Goal: Obtain resource: Download file/media

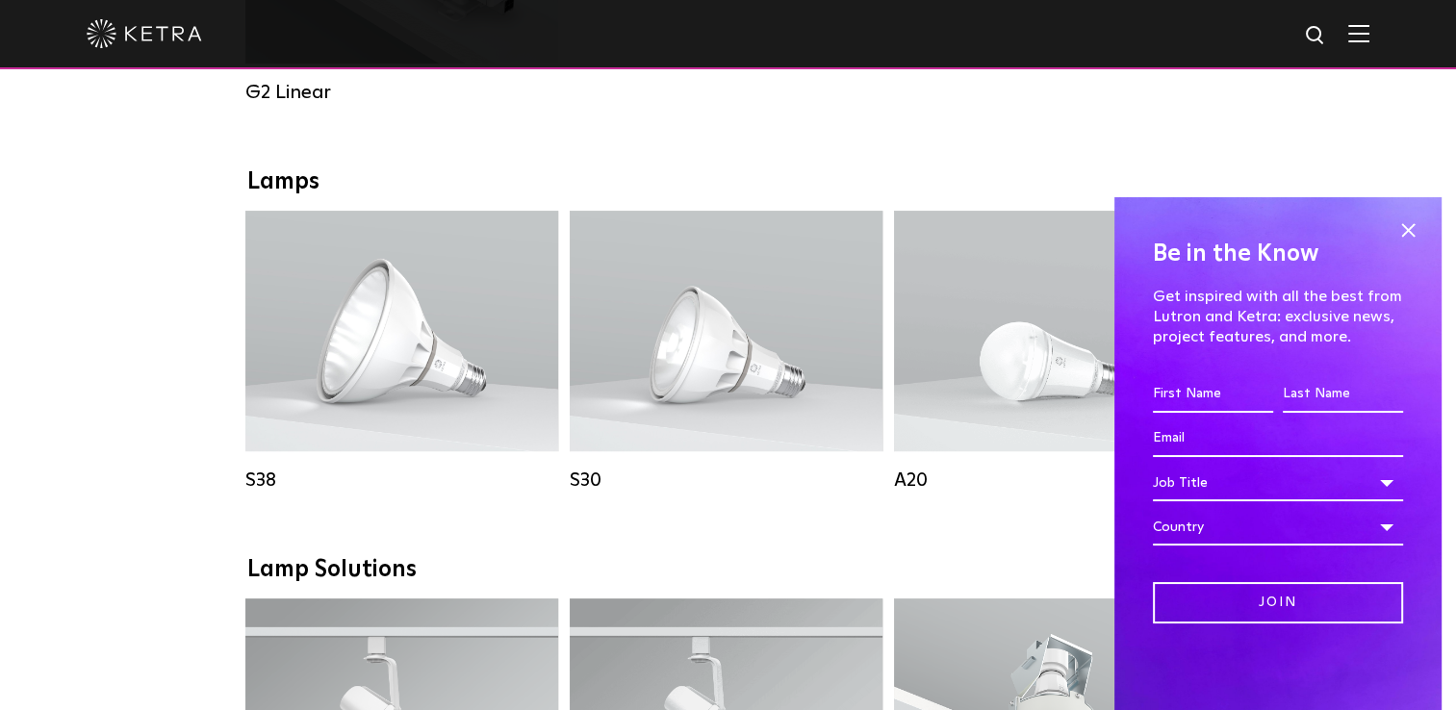
scroll to position [1305, 0]
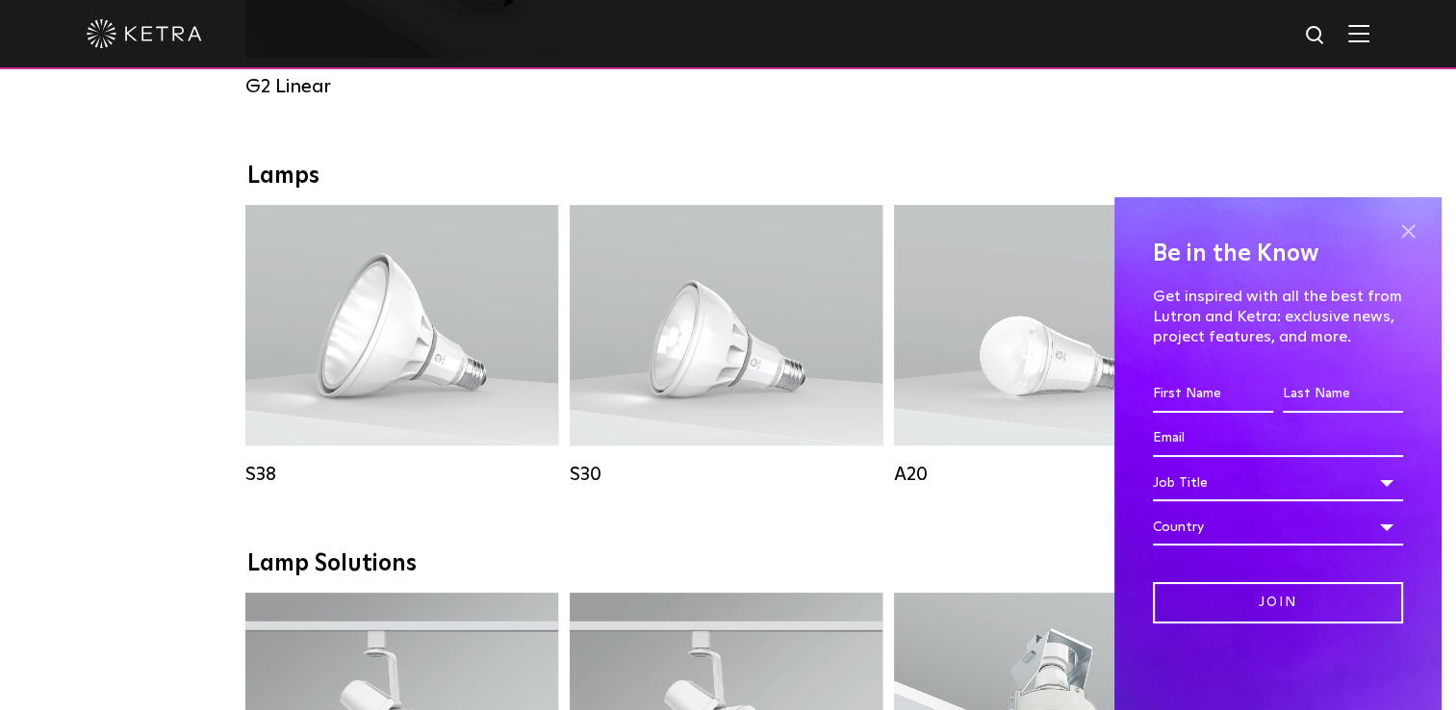
click at [1403, 237] on span at bounding box center [1408, 231] width 29 height 29
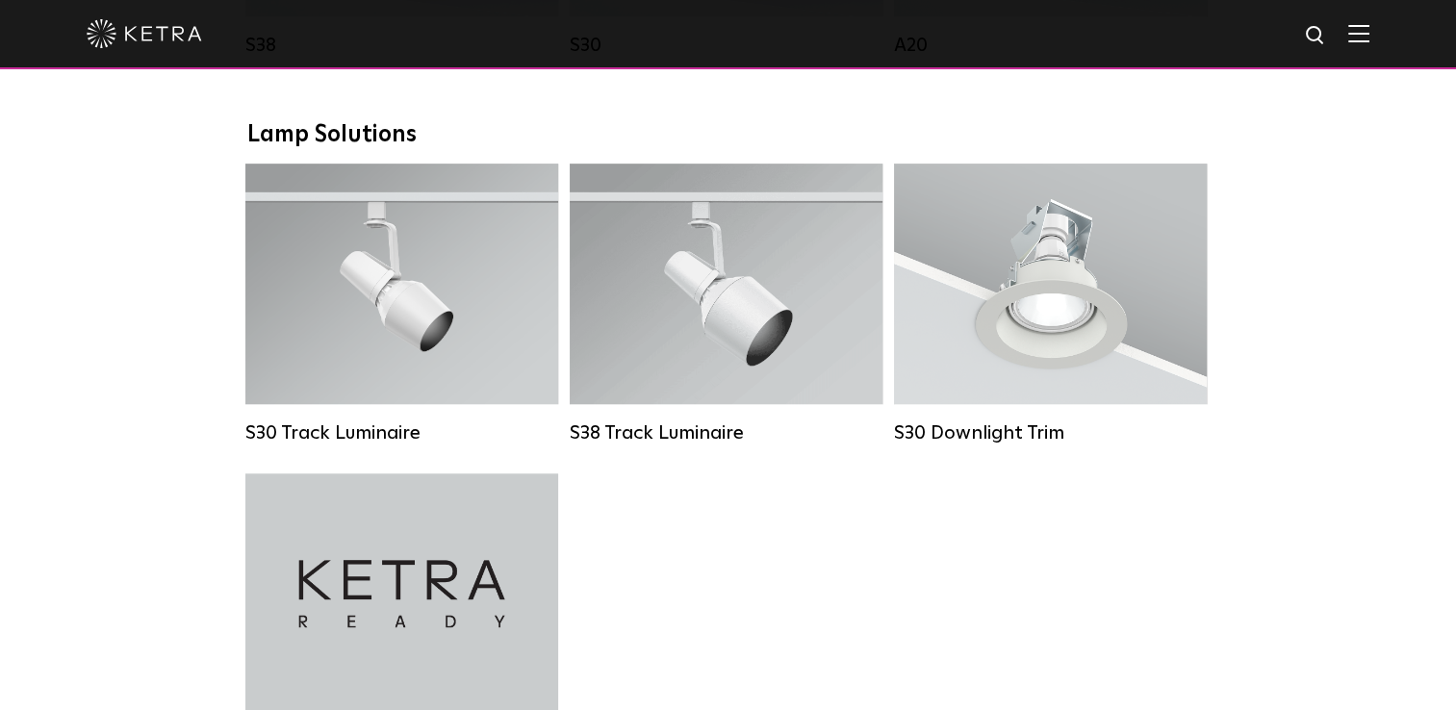
scroll to position [1724, 0]
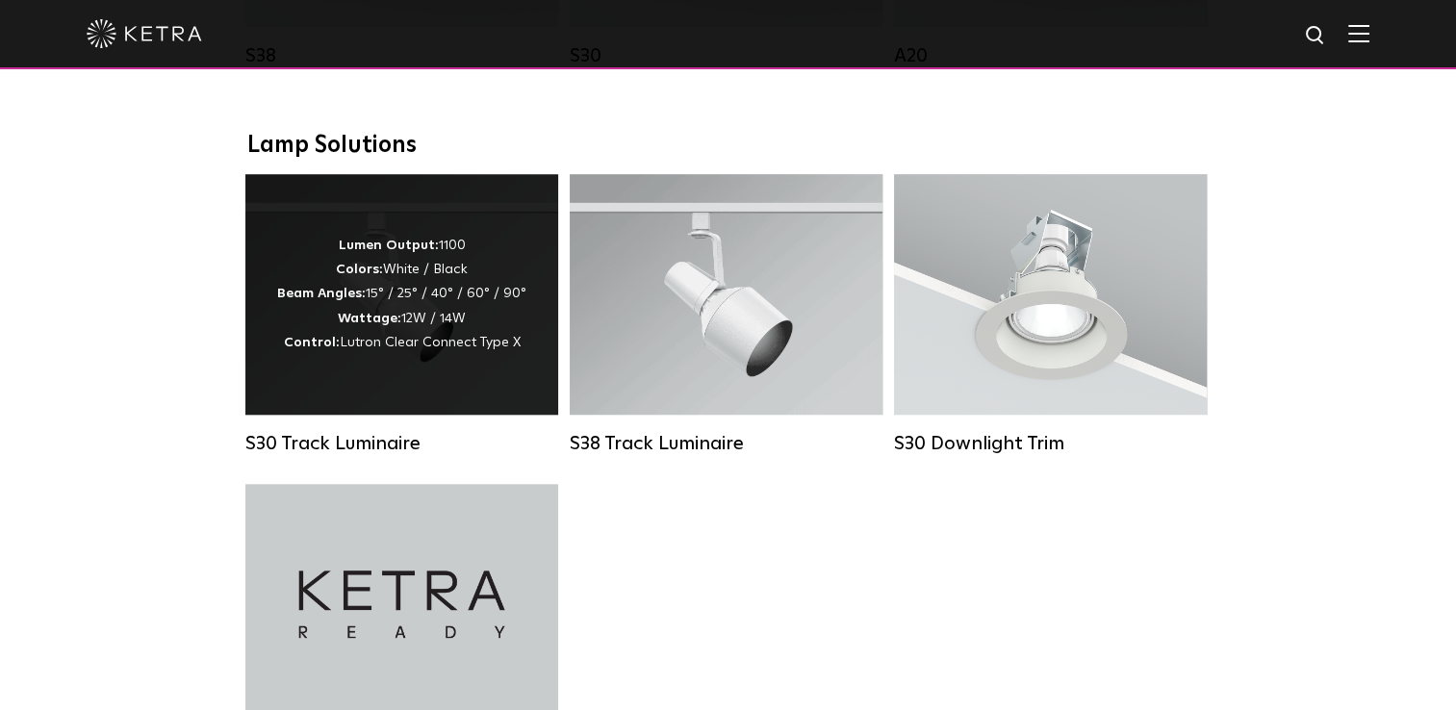
click at [331, 387] on div "Lumen Output: 1100 Colors: White / Black Beam Angles: 15° / 25° / 40° / 60° / 9…" at bounding box center [401, 294] width 313 height 241
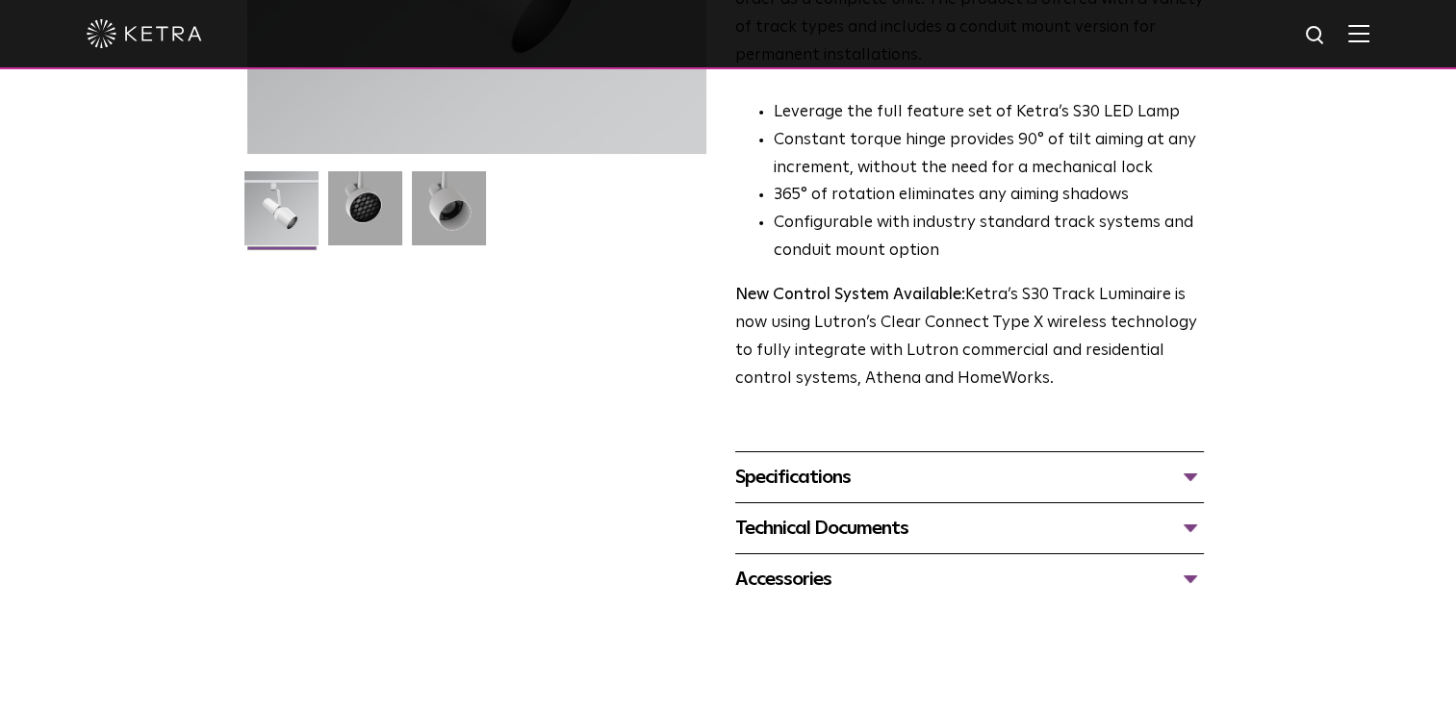
scroll to position [449, 0]
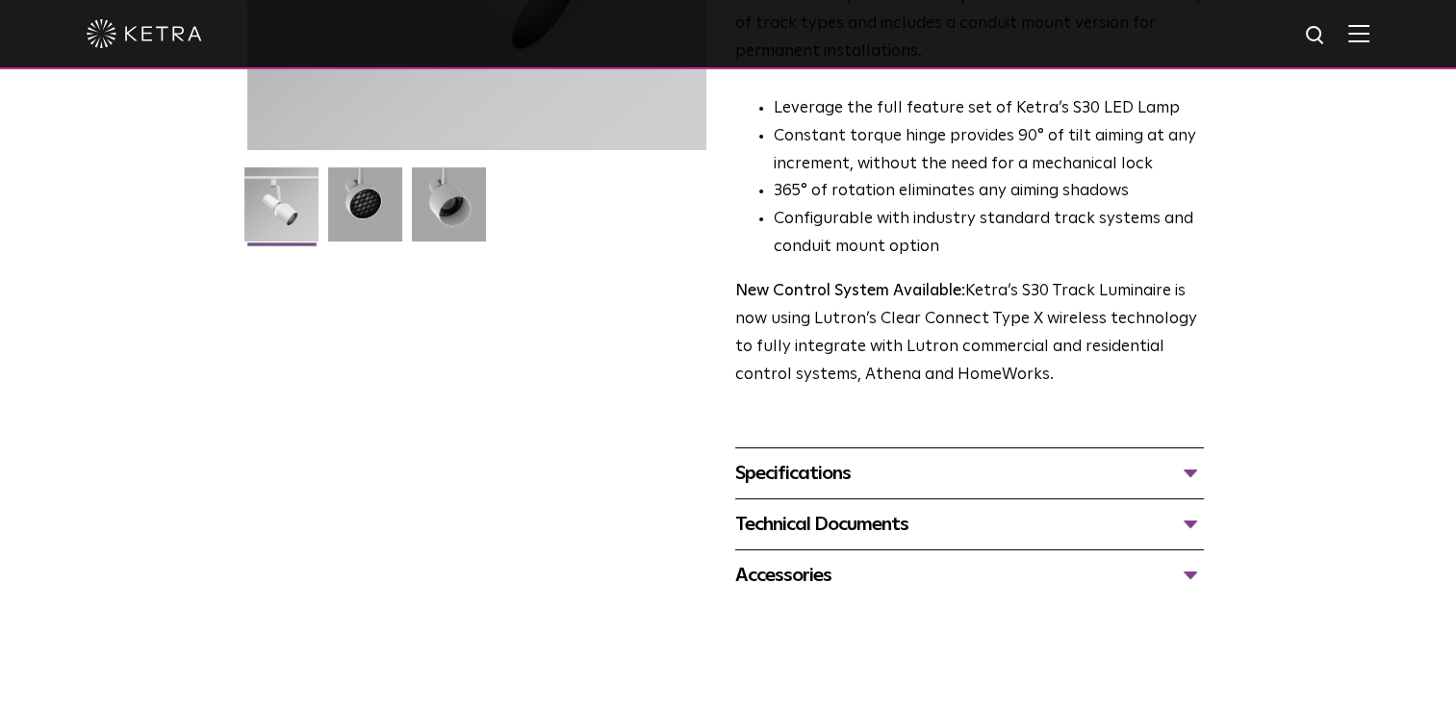
click at [1086, 458] on div "Specifications" at bounding box center [969, 473] width 469 height 31
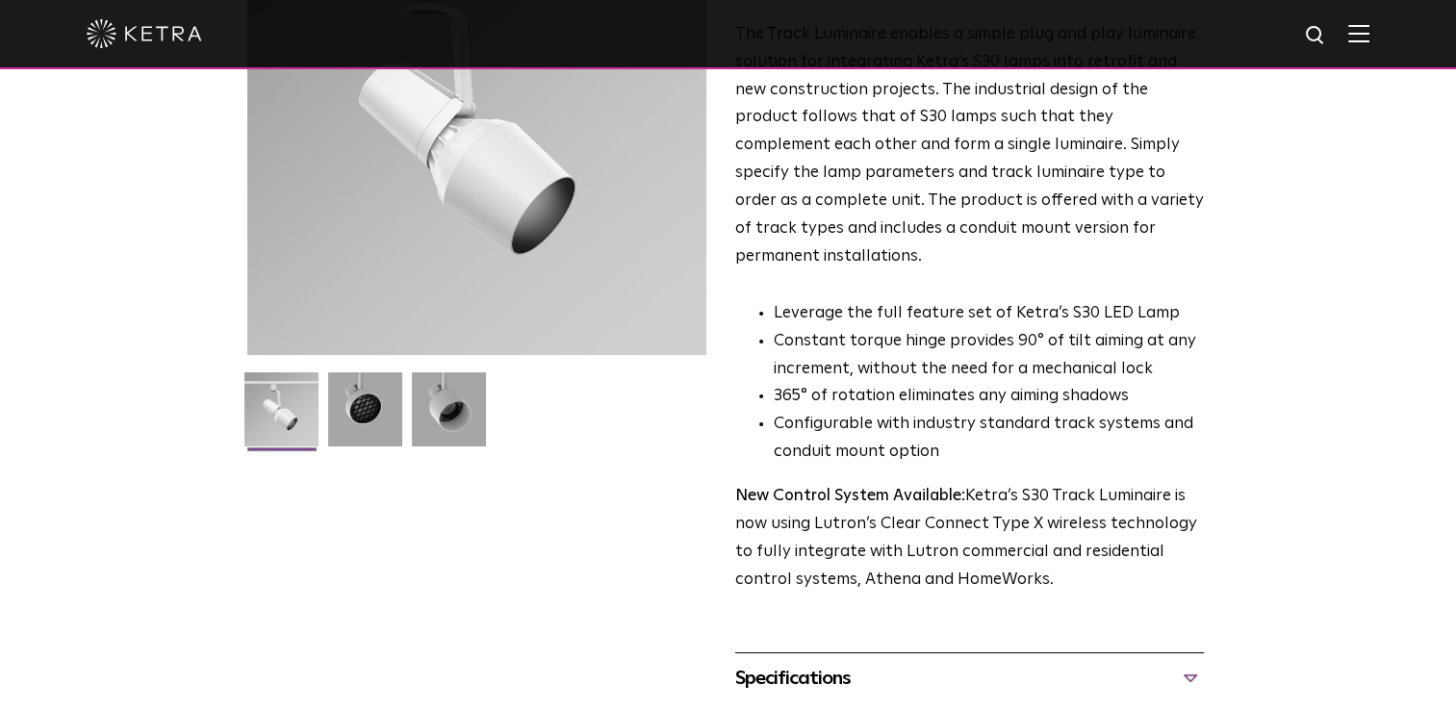
scroll to position [187, 0]
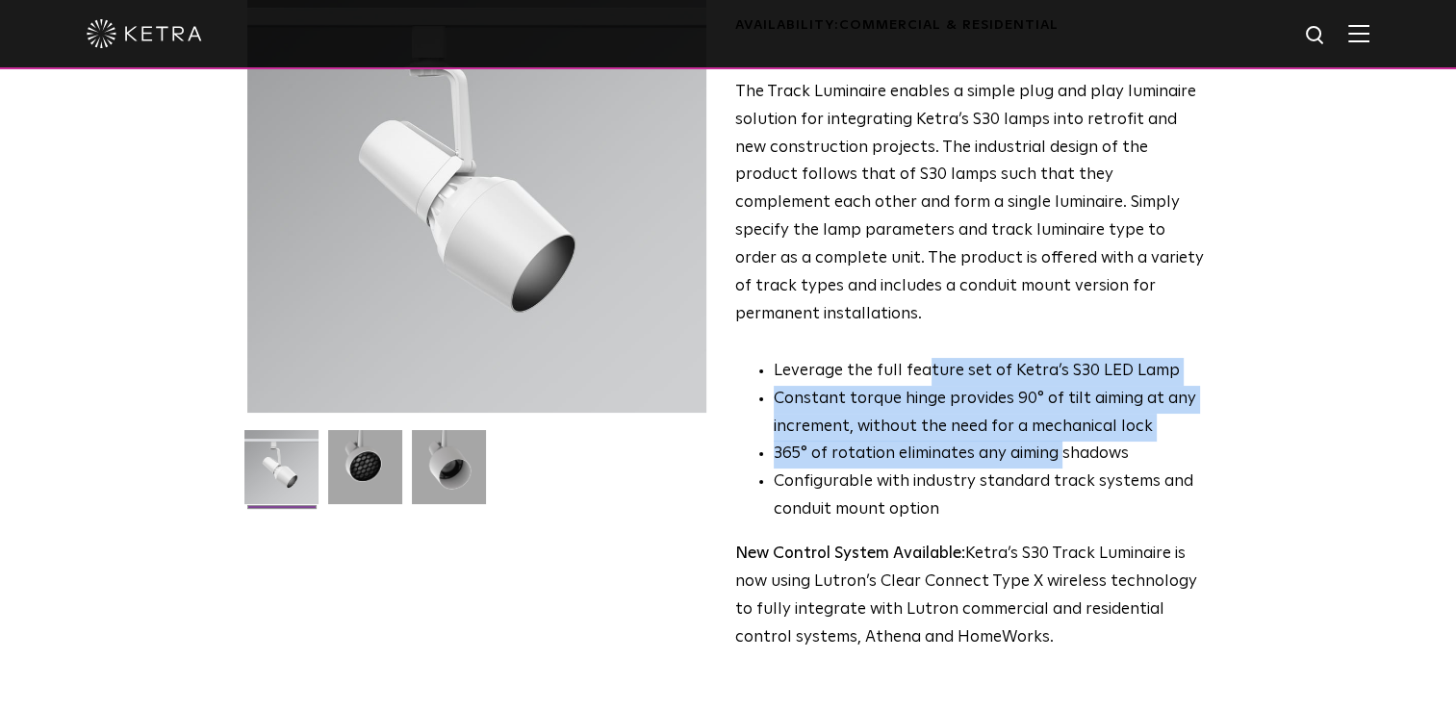
drag, startPoint x: 921, startPoint y: 330, endPoint x: 1063, endPoint y: 438, distance: 177.9
click at [1063, 438] on ul "Leverage the full feature set of Ketra’s S30 LED Lamp Constant torque hinge pro…" at bounding box center [969, 441] width 469 height 167
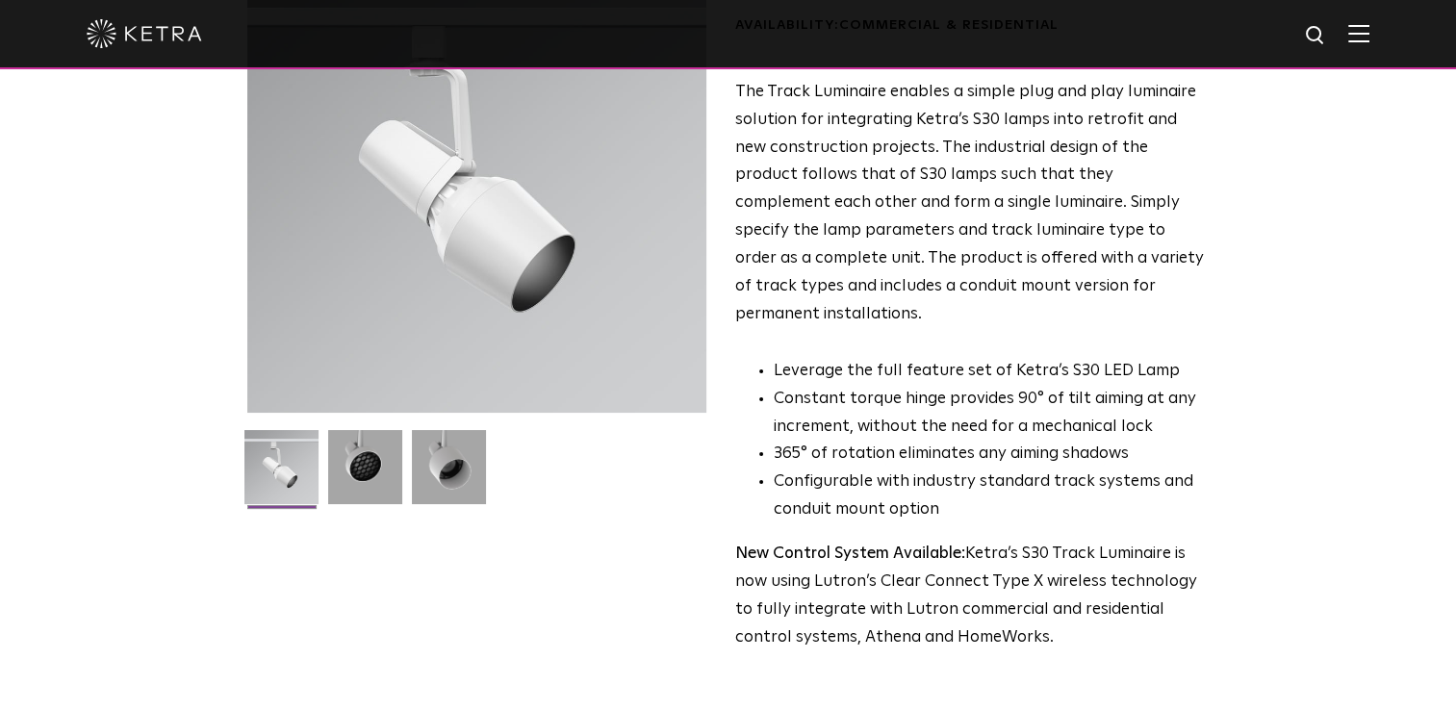
click at [808, 469] on li "Configurable with industry standard track systems and conduit mount option" at bounding box center [989, 497] width 430 height 56
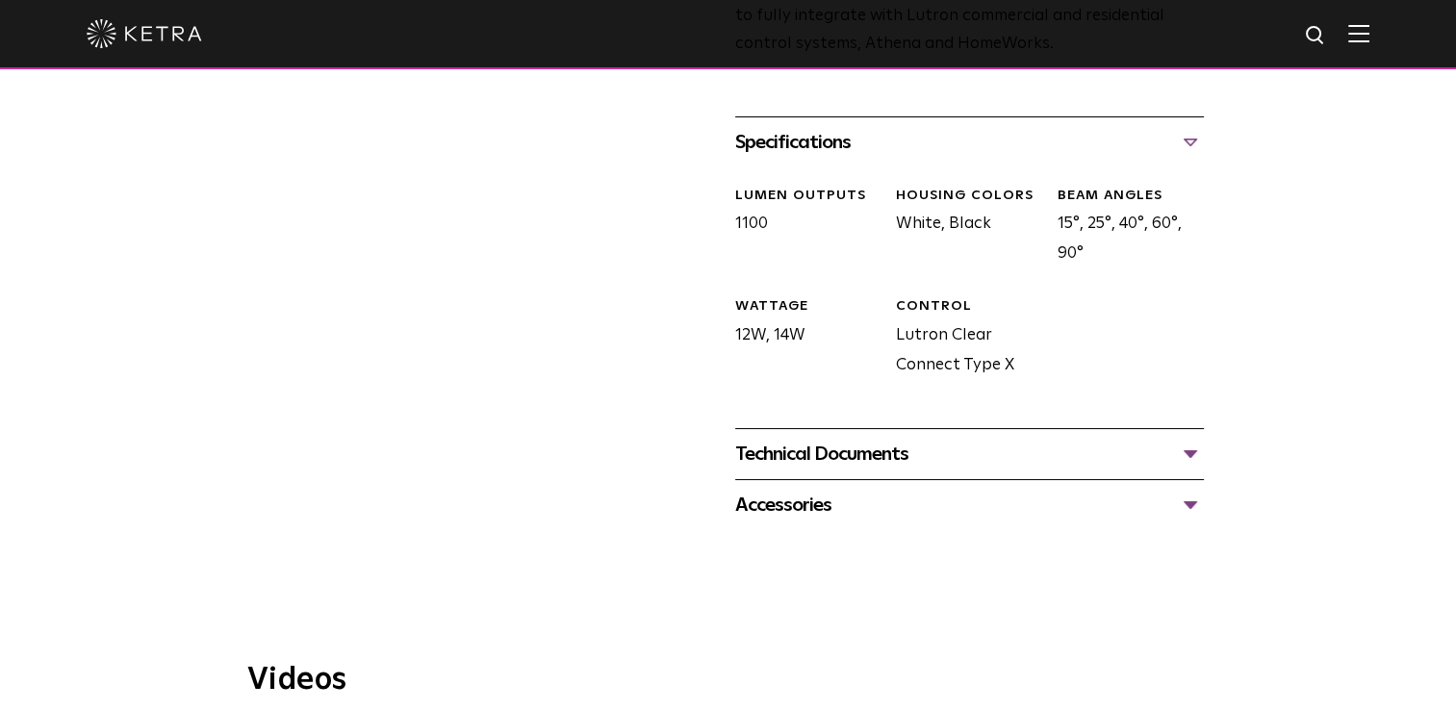
scroll to position [780, 0]
click at [1190, 440] on div "Technical Documents" at bounding box center [969, 455] width 469 height 31
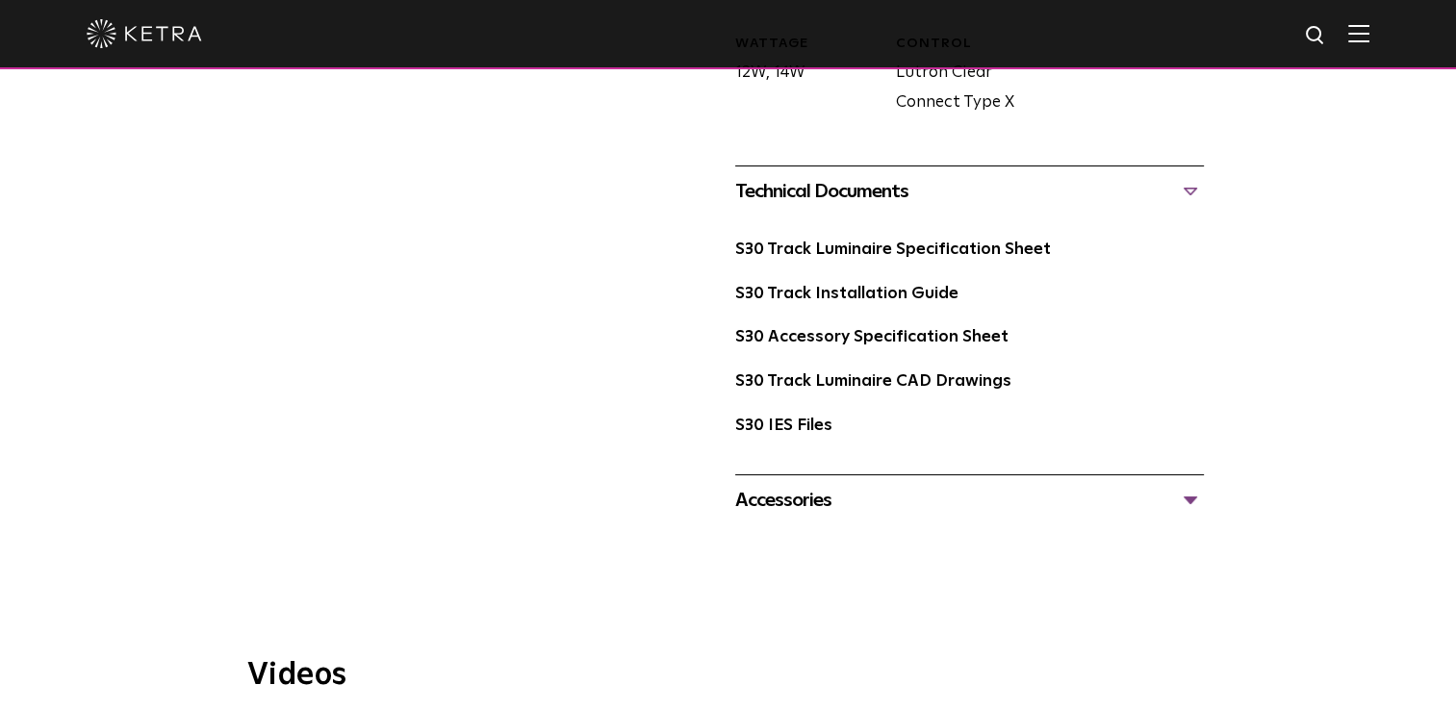
scroll to position [1043, 0]
click at [841, 286] on link "S30 Track Installation Guide" at bounding box center [846, 294] width 223 height 16
